Goal: Check status: Check status

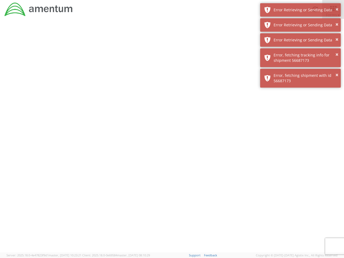
click at [172, 138] on div at bounding box center [172, 136] width 344 height 234
click at [301, 10] on div "Error Retrieving or Sending Data" at bounding box center [305, 9] width 63 height 5
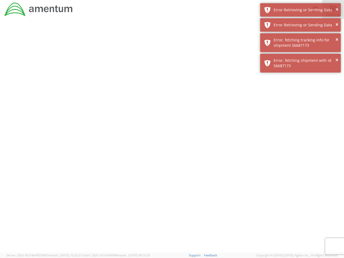
click at [301, 25] on div "Error Retrieving or Sending Data" at bounding box center [305, 24] width 63 height 5
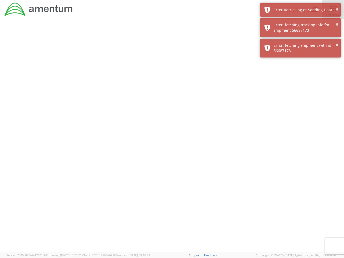
click at [301, 40] on div "× Error, fetching shipment with id 56687173" at bounding box center [300, 48] width 81 height 19
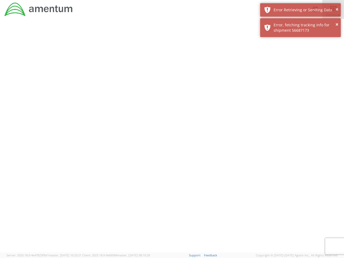
click at [301, 58] on div at bounding box center [172, 136] width 344 height 234
click at [301, 78] on div at bounding box center [172, 136] width 344 height 234
